Goal: Task Accomplishment & Management: Manage account settings

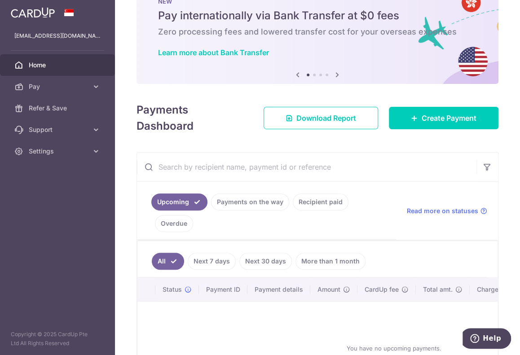
scroll to position [45, 0]
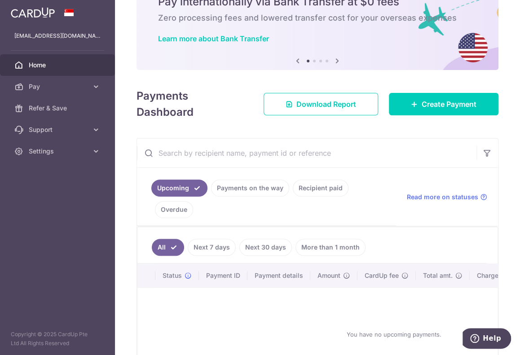
click at [53, 75] on link "Home" at bounding box center [57, 65] width 115 height 22
click at [67, 88] on span "Pay" at bounding box center [58, 86] width 59 height 9
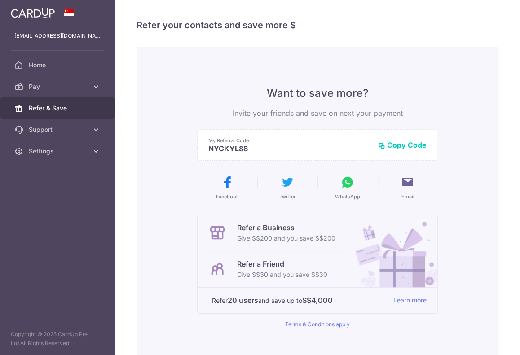
click at [60, 88] on span "Pay" at bounding box center [58, 86] width 59 height 9
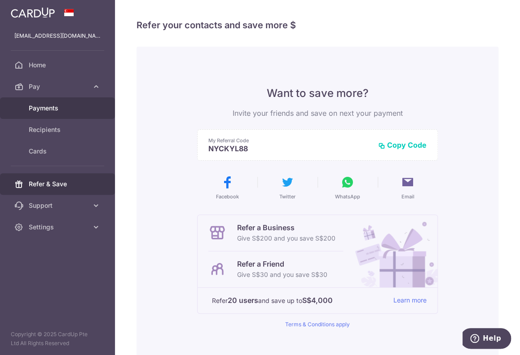
click at [64, 104] on span "Payments" at bounding box center [58, 108] width 59 height 9
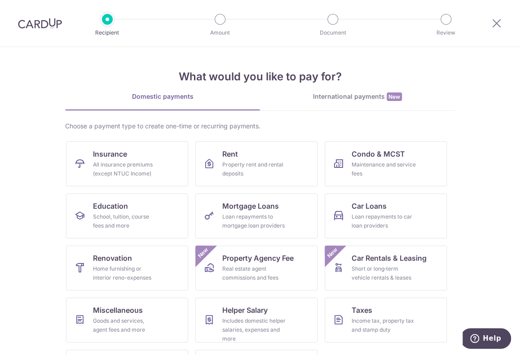
click at [35, 29] on div at bounding box center [40, 23] width 80 height 47
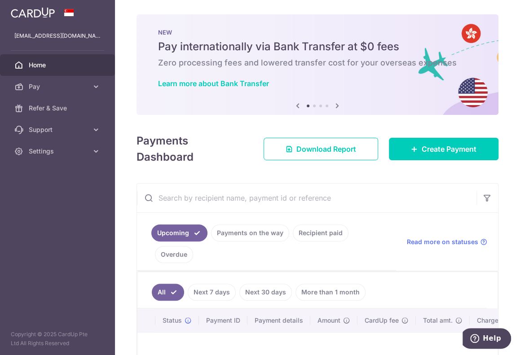
scroll to position [45, 0]
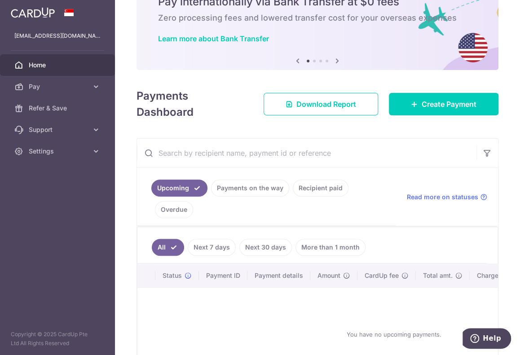
click at [75, 88] on span "Pay" at bounding box center [58, 86] width 59 height 9
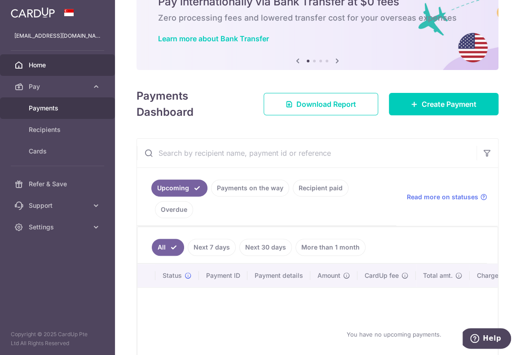
click at [59, 109] on span "Payments" at bounding box center [58, 108] width 59 height 9
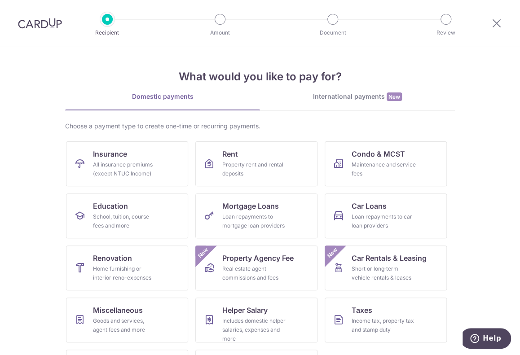
click at [43, 26] on img at bounding box center [40, 23] width 44 height 11
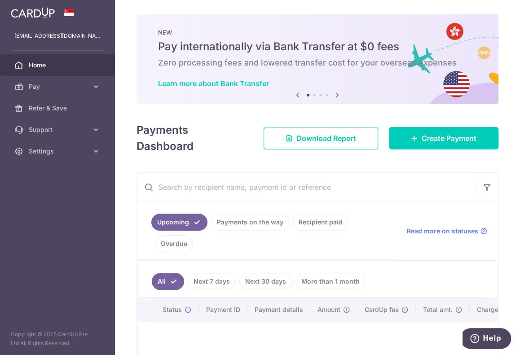
click at [74, 85] on span "Pay" at bounding box center [58, 86] width 59 height 9
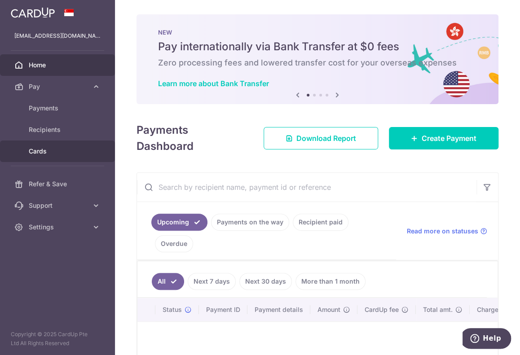
click at [58, 145] on link "Cards" at bounding box center [57, 152] width 115 height 22
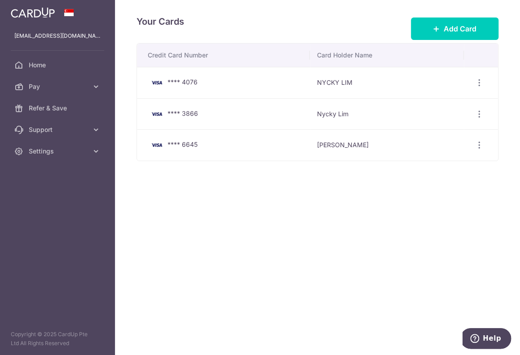
click at [77, 126] on span "Support" at bounding box center [58, 129] width 59 height 9
click at [59, 203] on span "Settings" at bounding box center [58, 205] width 59 height 9
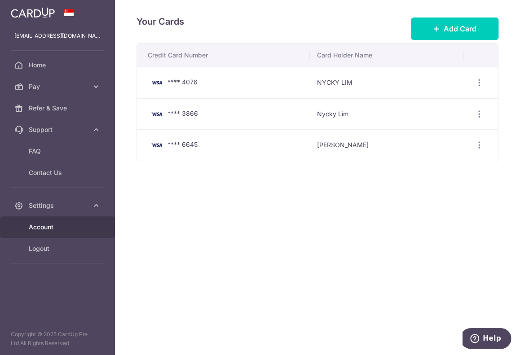
click at [71, 228] on span "Account" at bounding box center [58, 227] width 59 height 9
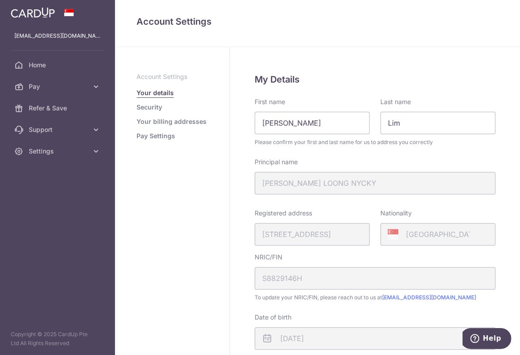
click at [163, 138] on link "Pay Settings" at bounding box center [156, 136] width 39 height 9
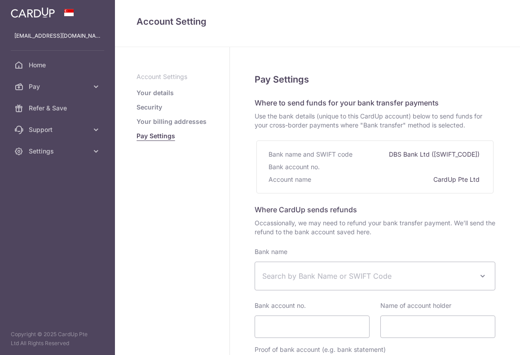
select select
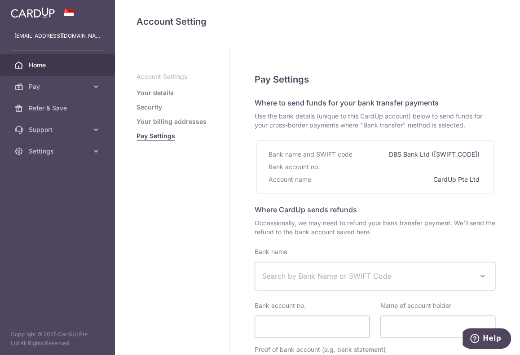
click at [36, 62] on span "Home" at bounding box center [58, 65] width 59 height 9
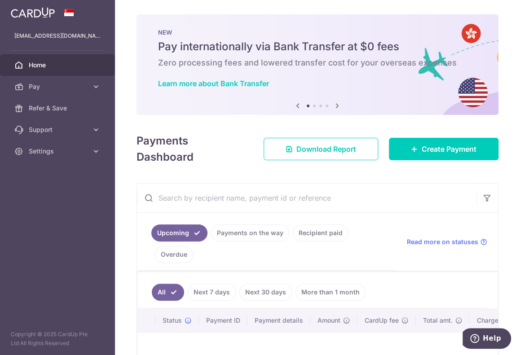
click at [44, 149] on span "Settings" at bounding box center [58, 151] width 59 height 9
click at [41, 197] on span "Logout" at bounding box center [58, 194] width 59 height 9
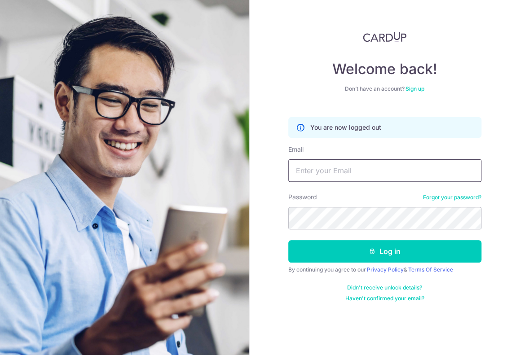
type input "nyckylim@me.com"
click at [371, 183] on form "You are now logged out Email nyckylim@me.com Password Forgot your password? Log…" at bounding box center [384, 206] width 193 height 192
click at [371, 179] on input "nyckylim@me.com" at bounding box center [384, 170] width 193 height 22
click at [370, 171] on input "Email" at bounding box center [384, 170] width 193 height 22
type input "[EMAIL_ADDRESS][DOMAIN_NAME]"
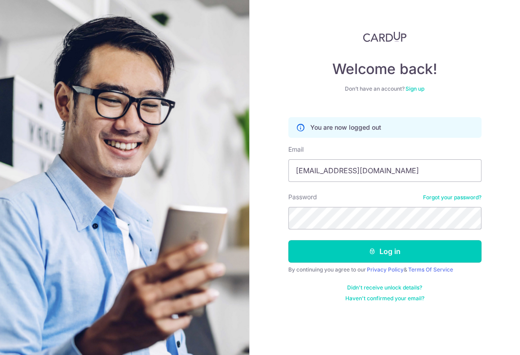
click at [368, 244] on button "Log in" at bounding box center [384, 251] width 193 height 22
